Goal: Information Seeking & Learning: Learn about a topic

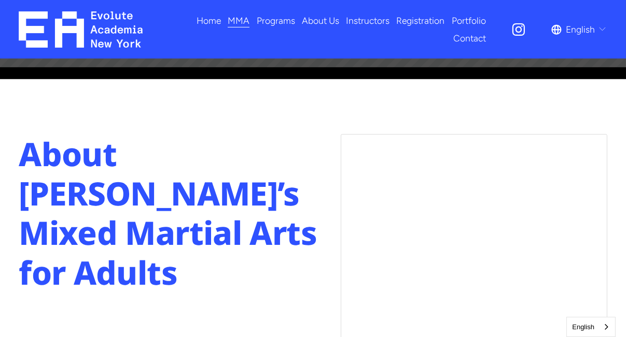
scroll to position [415, 0]
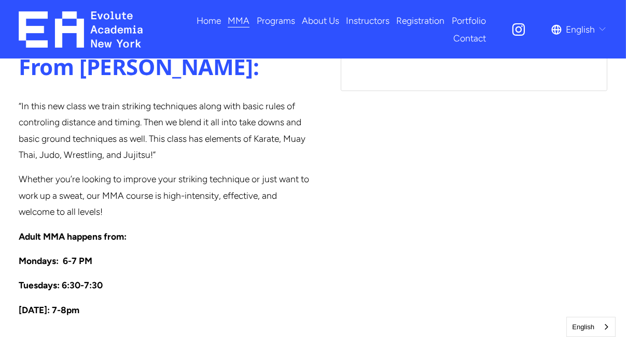
scroll to position [822, 0]
drag, startPoint x: 50, startPoint y: 267, endPoint x: 69, endPoint y: 267, distance: 18.7
click at [69, 305] on strong "[DATE]: 7-8pm" at bounding box center [49, 310] width 61 height 11
click at [106, 303] on p "[DATE]: 7-8pm" at bounding box center [164, 311] width 291 height 16
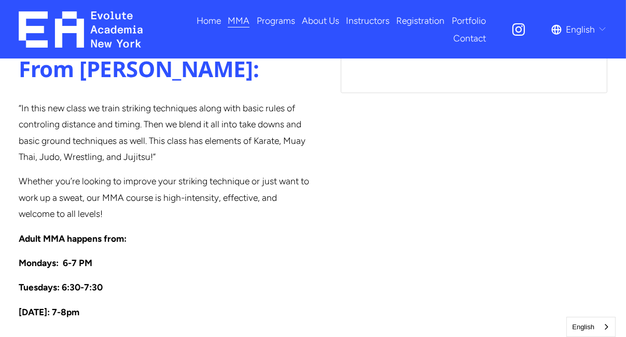
scroll to position [820, 0]
click at [61, 258] on strong "Mondays: 6-7 PM" at bounding box center [56, 263] width 74 height 11
click at [113, 255] on p "Mondays: 6-7 PM" at bounding box center [164, 263] width 291 height 16
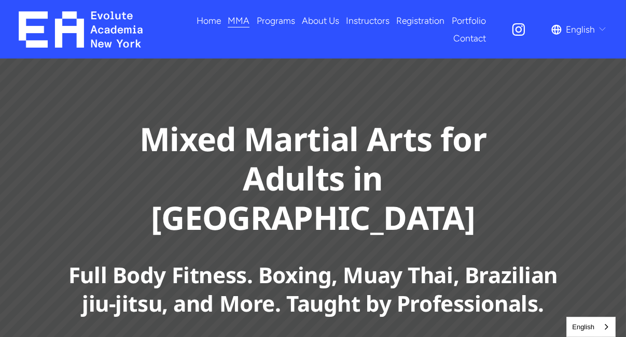
scroll to position [0, 0]
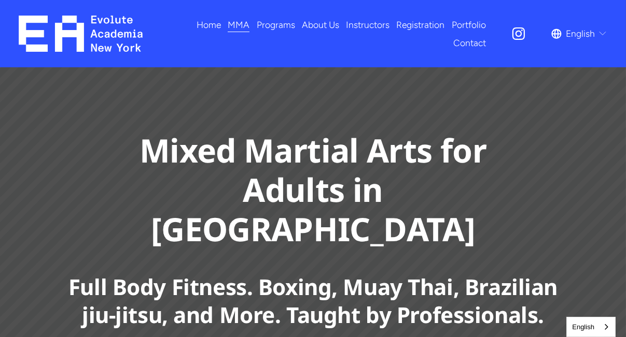
click at [417, 285] on strong "Full Body Fitness. Boxing, Muay Thai, Brazilian jiu-jitsu, and More. Taught by …" at bounding box center [315, 301] width 494 height 58
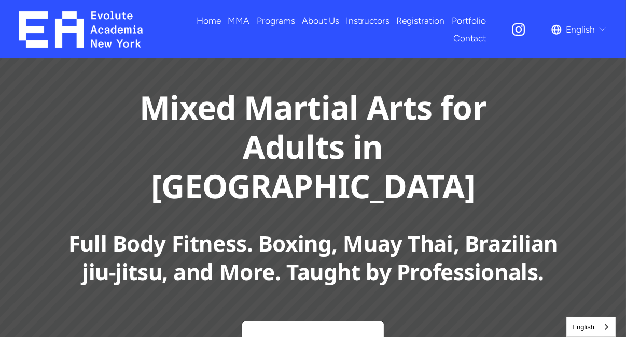
scroll to position [36, 0]
